Goal: Task Accomplishment & Management: Complete application form

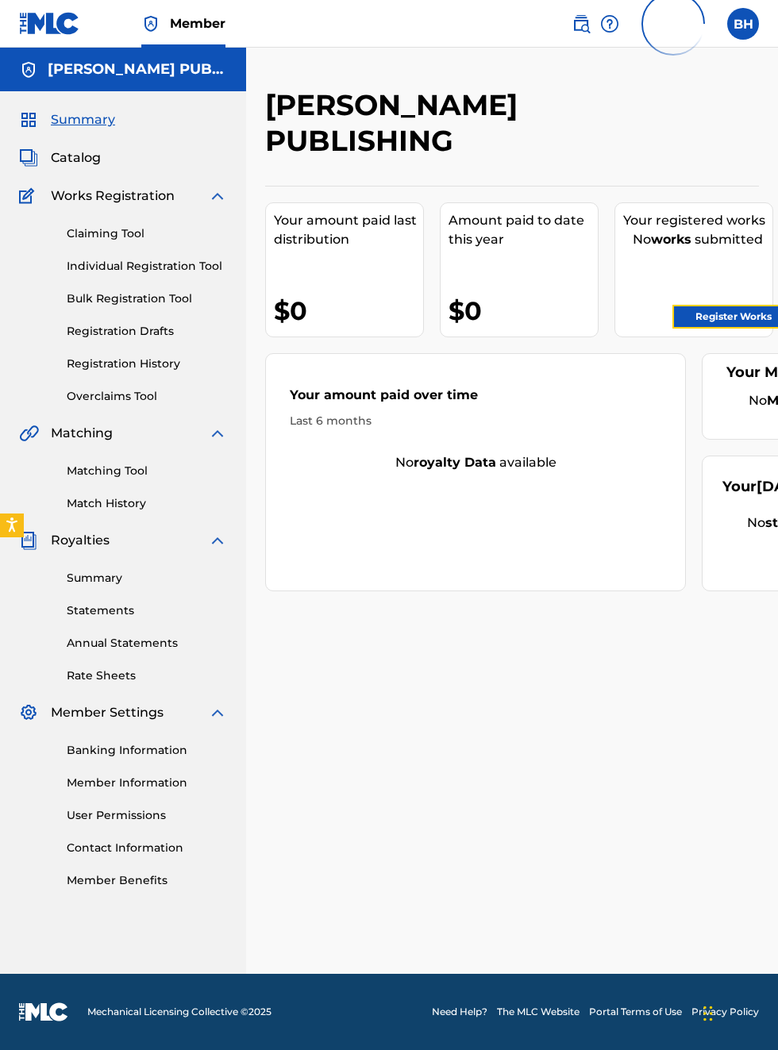
click at [743, 316] on link "Register Works" at bounding box center [733, 317] width 122 height 24
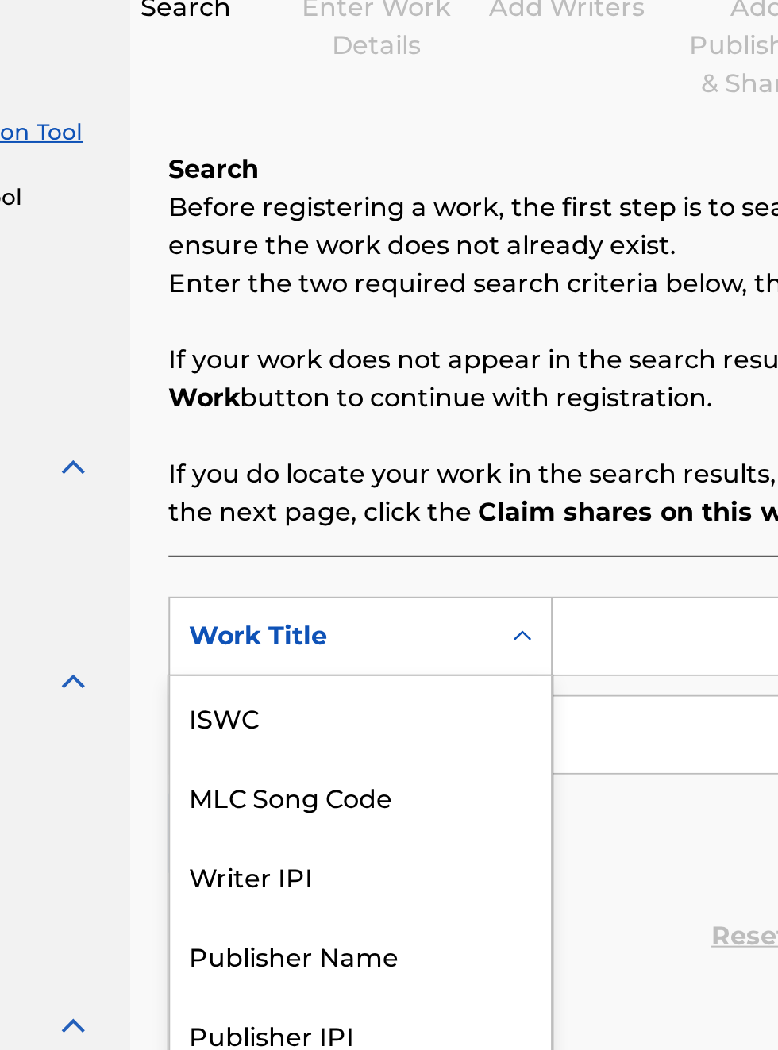
click at [347, 697] on div "Publisher IPI" at bounding box center [361, 717] width 191 height 40
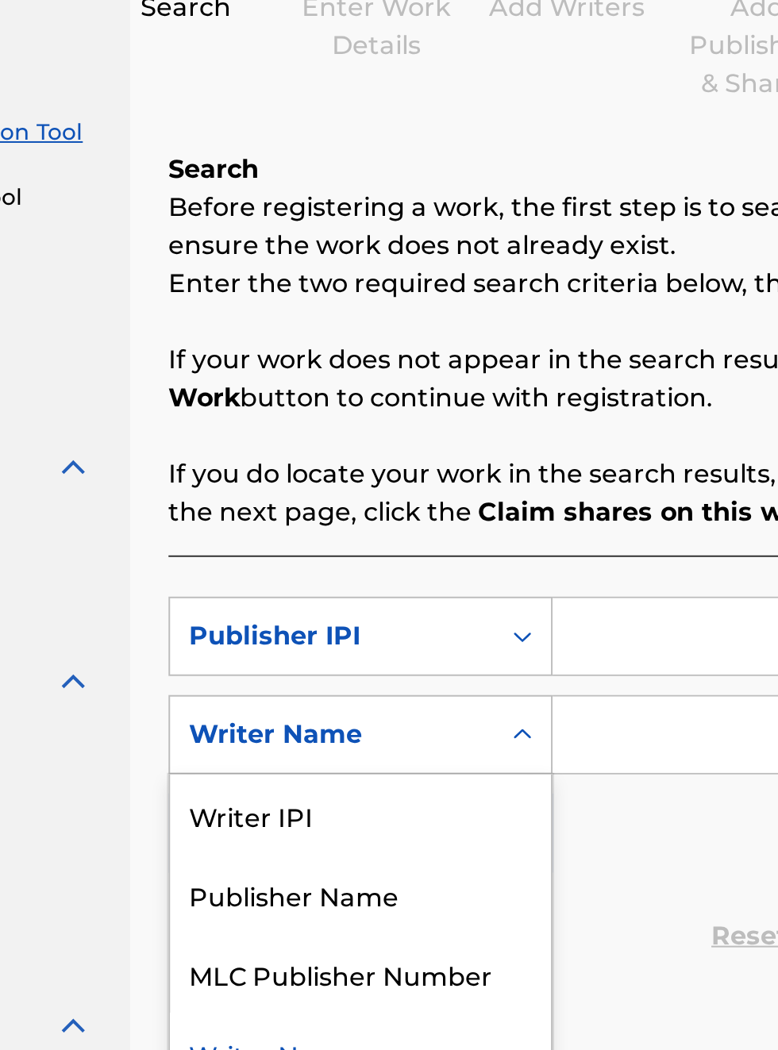
click at [364, 653] on div "Publisher Name" at bounding box center [361, 647] width 191 height 40
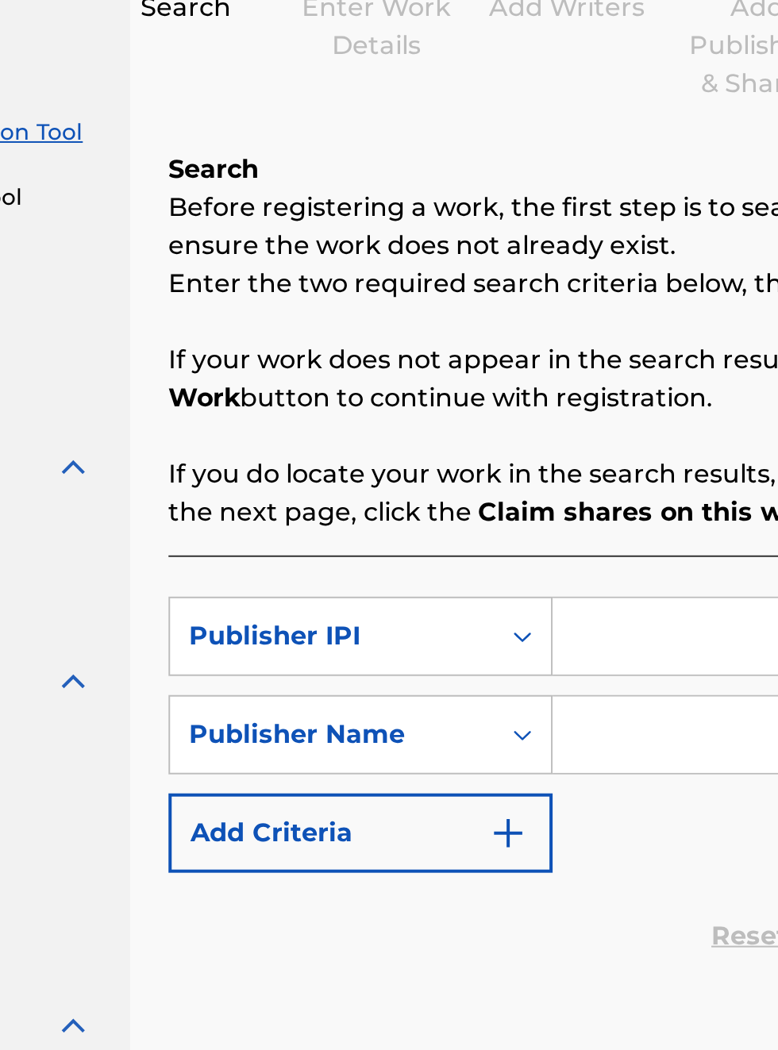
click at [484, 522] on input "Search Form" at bounding box center [607, 518] width 301 height 38
click at [475, 512] on input "Search Form" at bounding box center [607, 518] width 301 height 38
type input "00340604990"
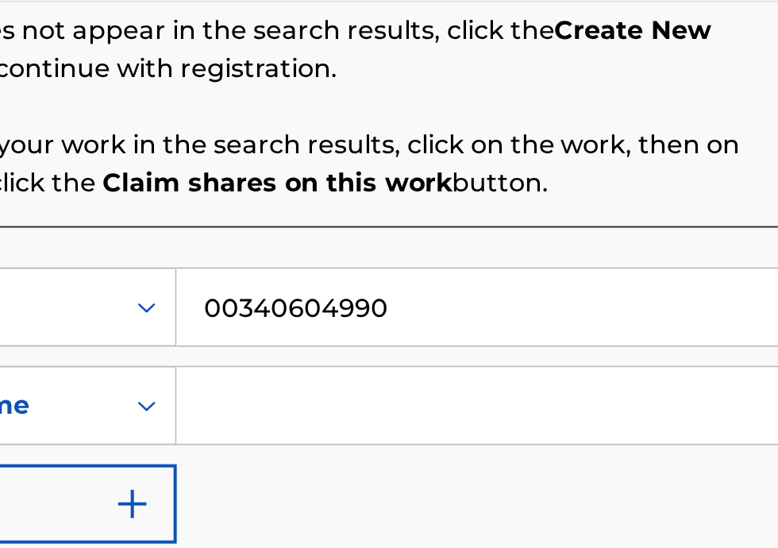
scroll to position [46, 368]
click at [496, 251] on input "Search Form" at bounding box center [607, 249] width 301 height 38
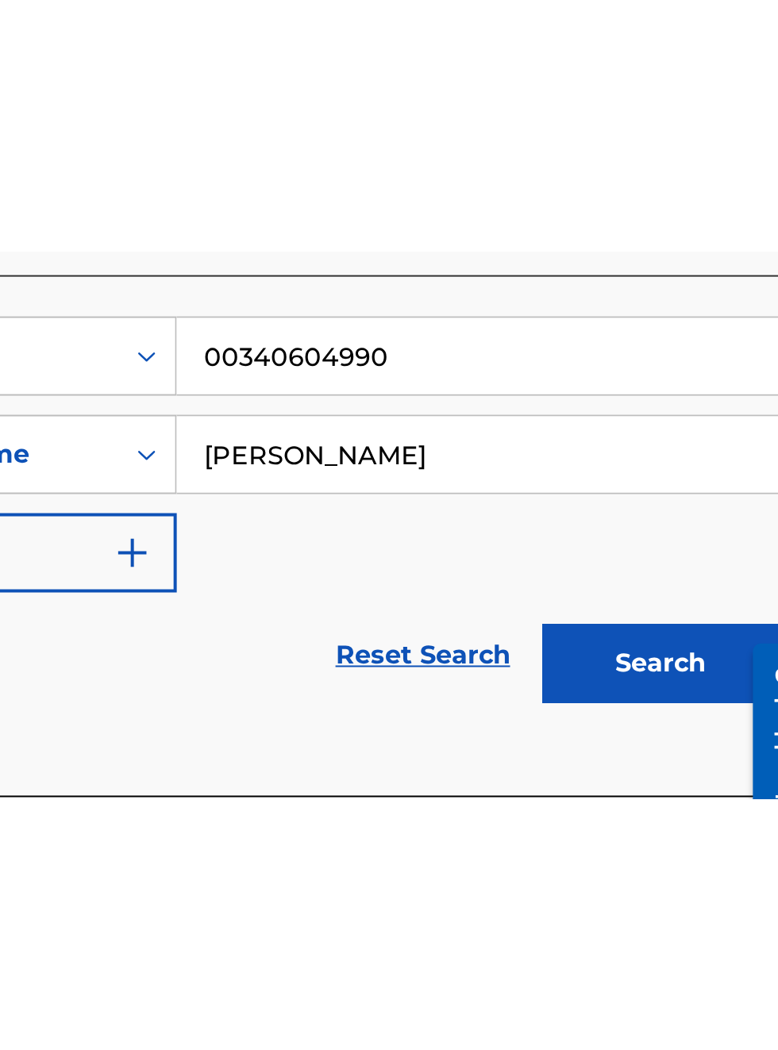
scroll to position [64, 0]
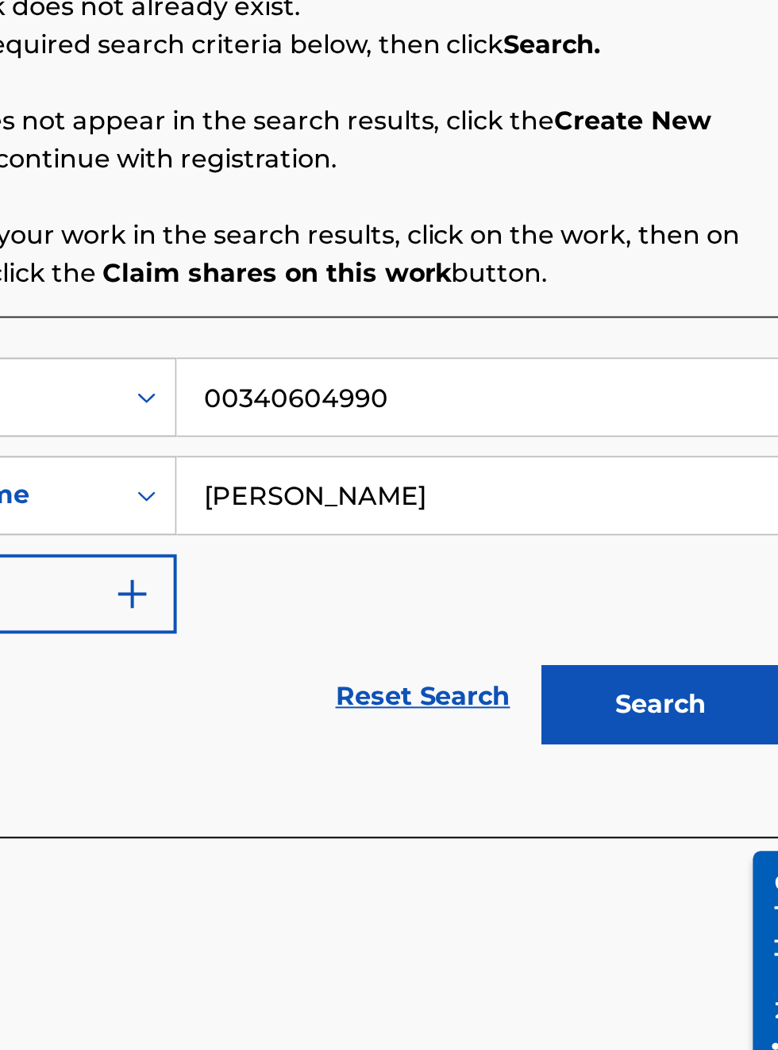
type input "[PERSON_NAME]"
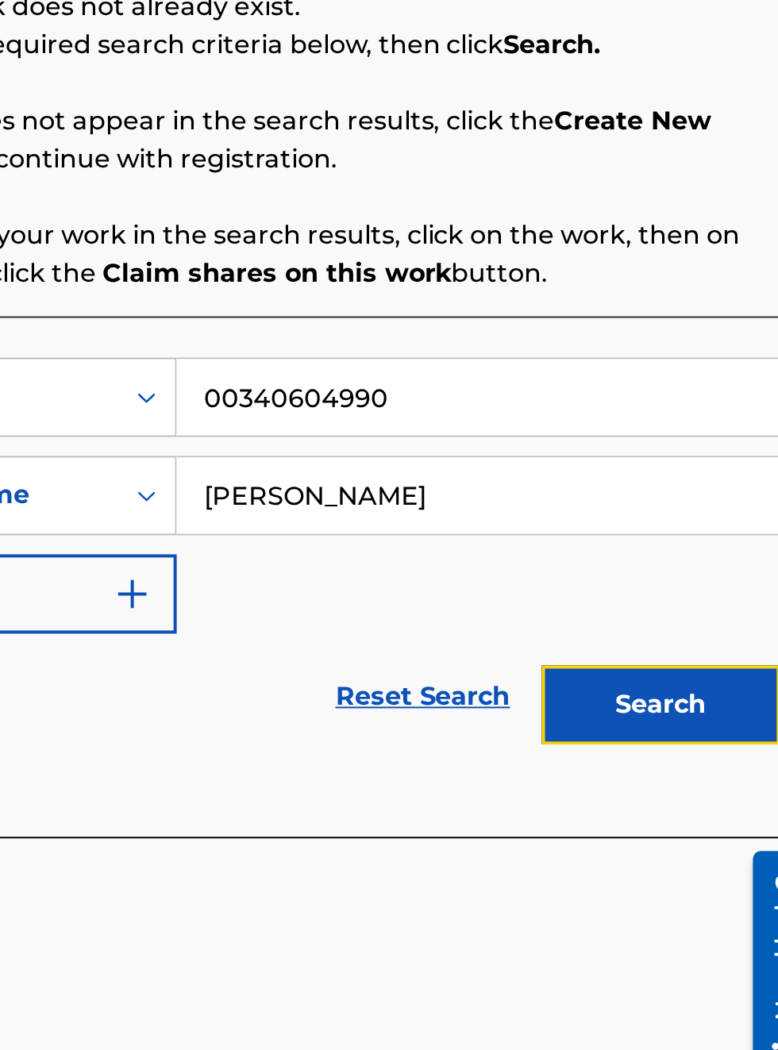
click at [715, 653] on button "Search" at bounding box center [699, 673] width 119 height 40
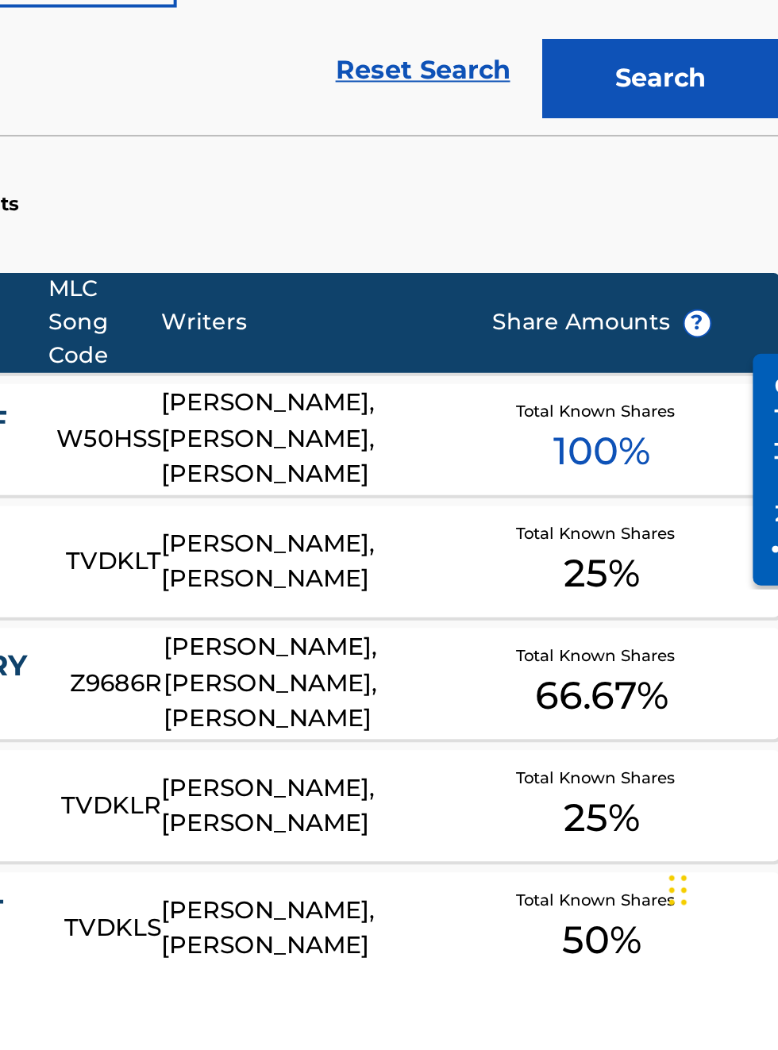
scroll to position [0, 0]
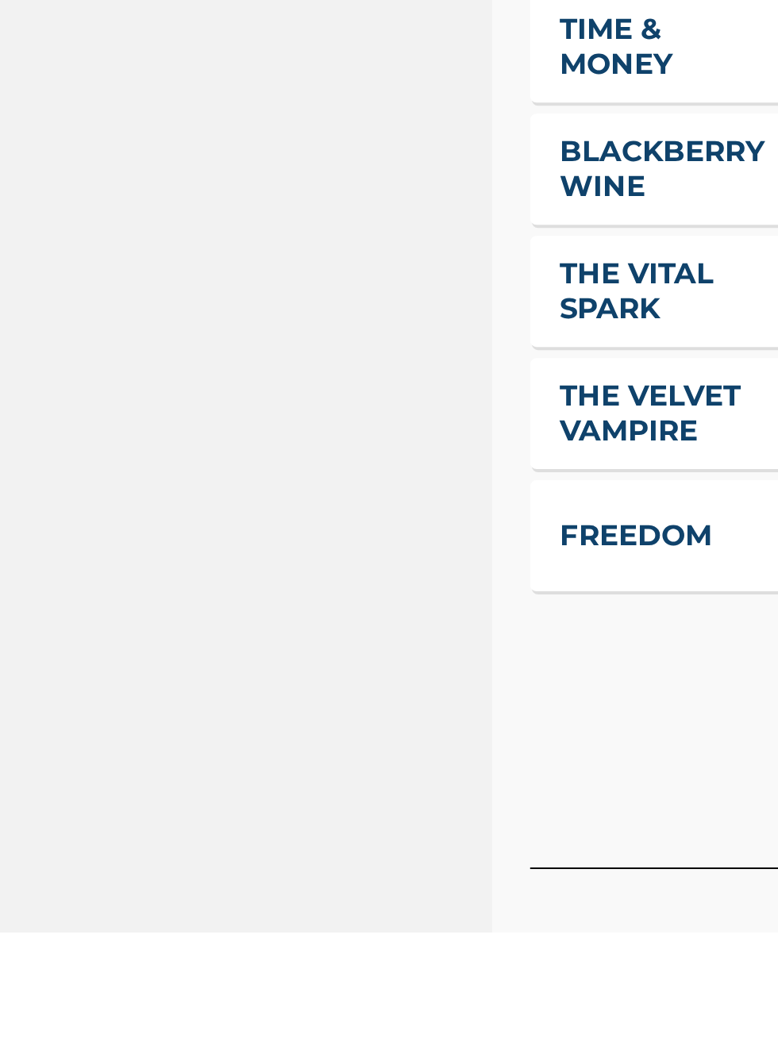
click at [293, 980] on div "SearchWithCriteria5a28601f-5f2d-4688-a1fe-83943552a2cd Publisher IPI 0034060499…" at bounding box center [512, 594] width 494 height 846
